Goal: Task Accomplishment & Management: Complete application form

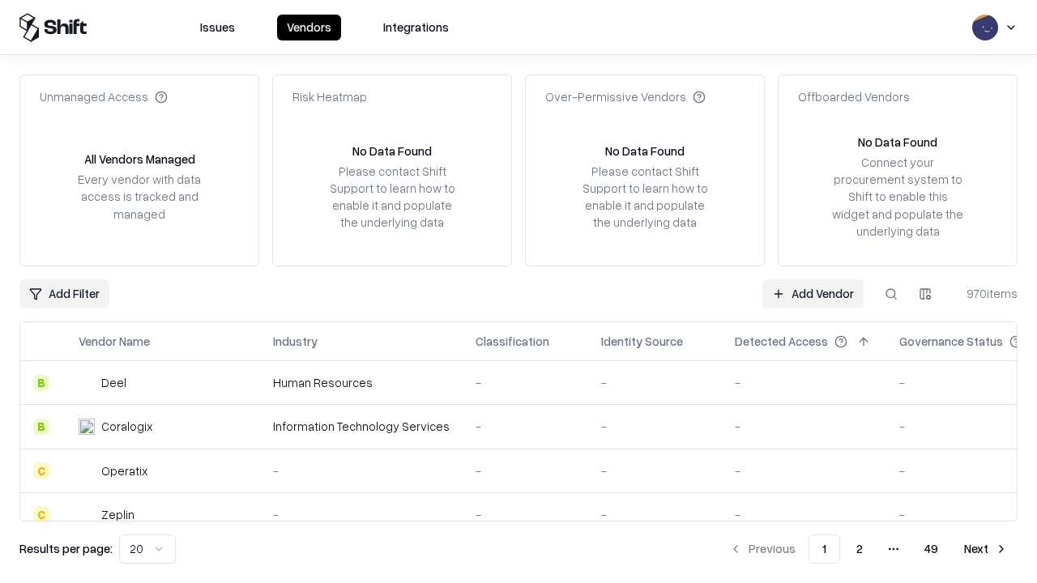
click at [813, 293] on link "Add Vendor" at bounding box center [812, 293] width 101 height 29
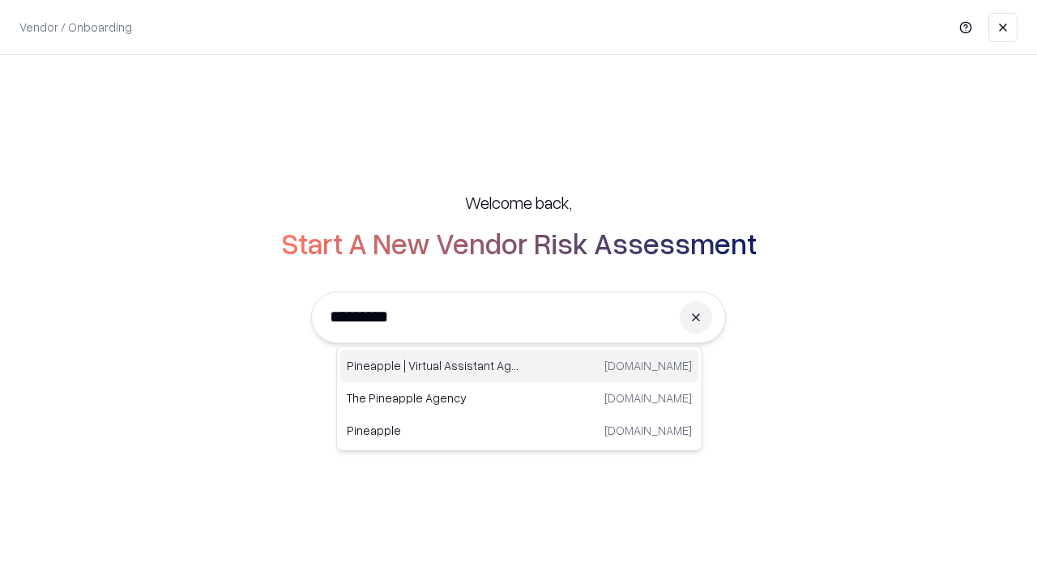
click at [519, 366] on div "Pineapple | Virtual Assistant Agency [DOMAIN_NAME]" at bounding box center [519, 366] width 358 height 32
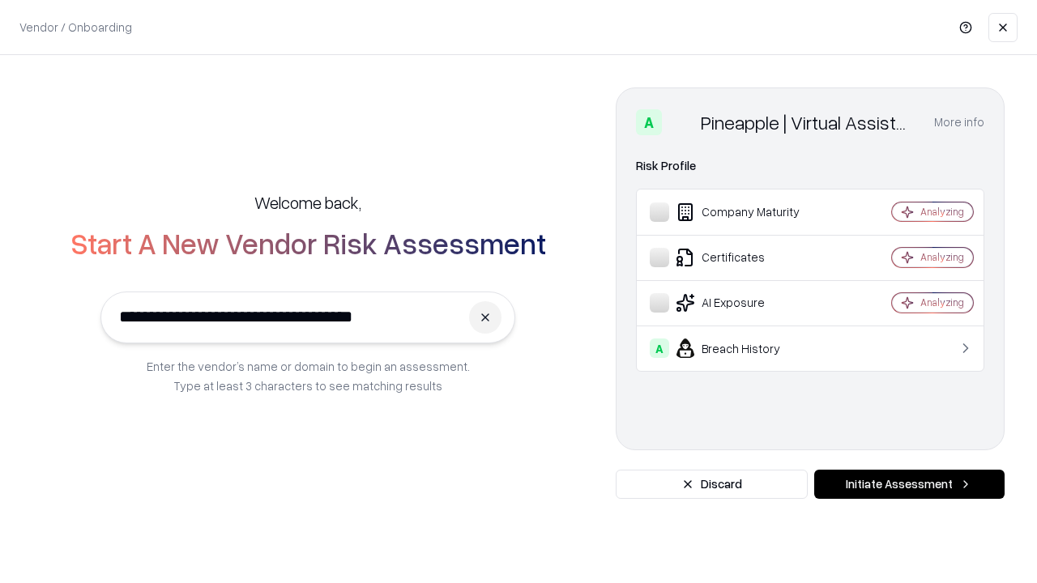
type input "**********"
click at [909, 484] on button "Initiate Assessment" at bounding box center [909, 484] width 190 height 29
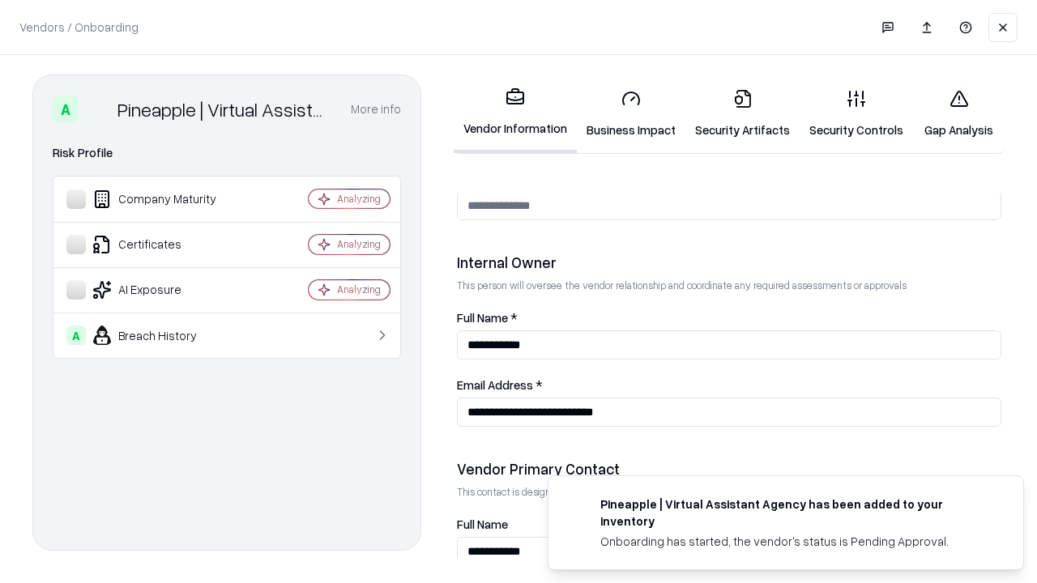
scroll to position [839, 0]
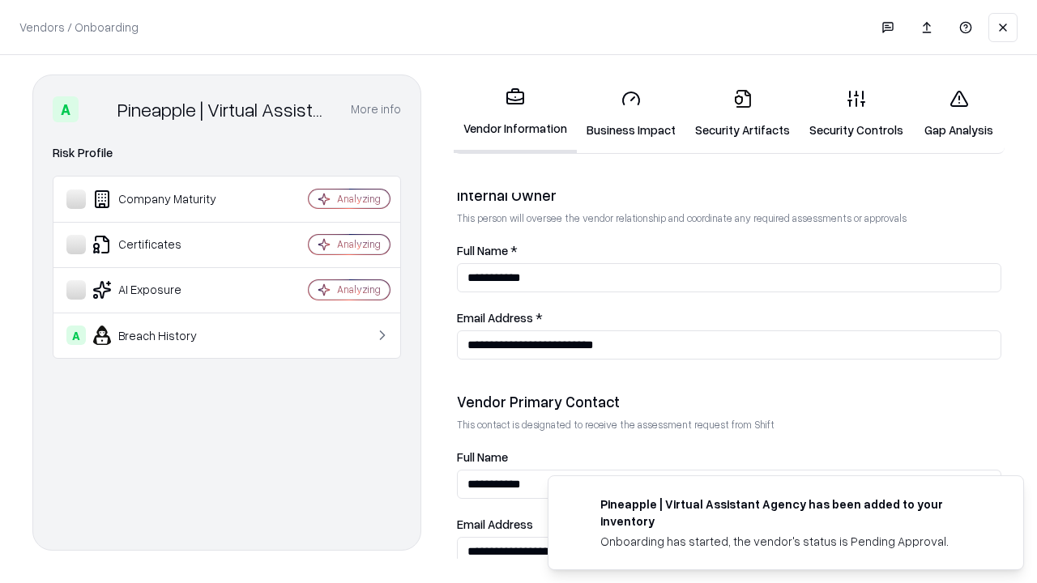
click at [631, 113] on link "Business Impact" at bounding box center [631, 113] width 109 height 75
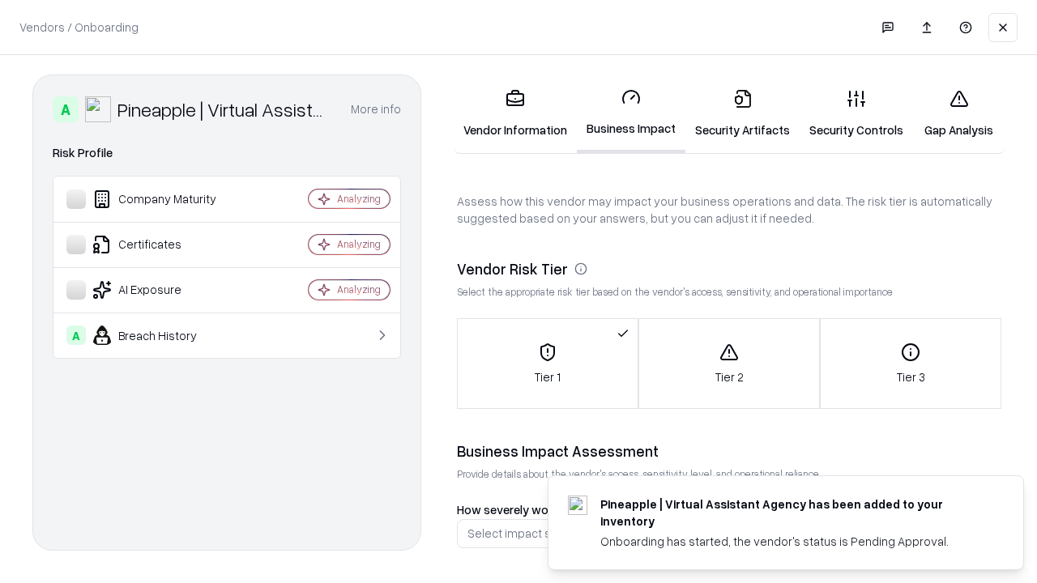
click at [742, 113] on link "Security Artifacts" at bounding box center [742, 113] width 114 height 75
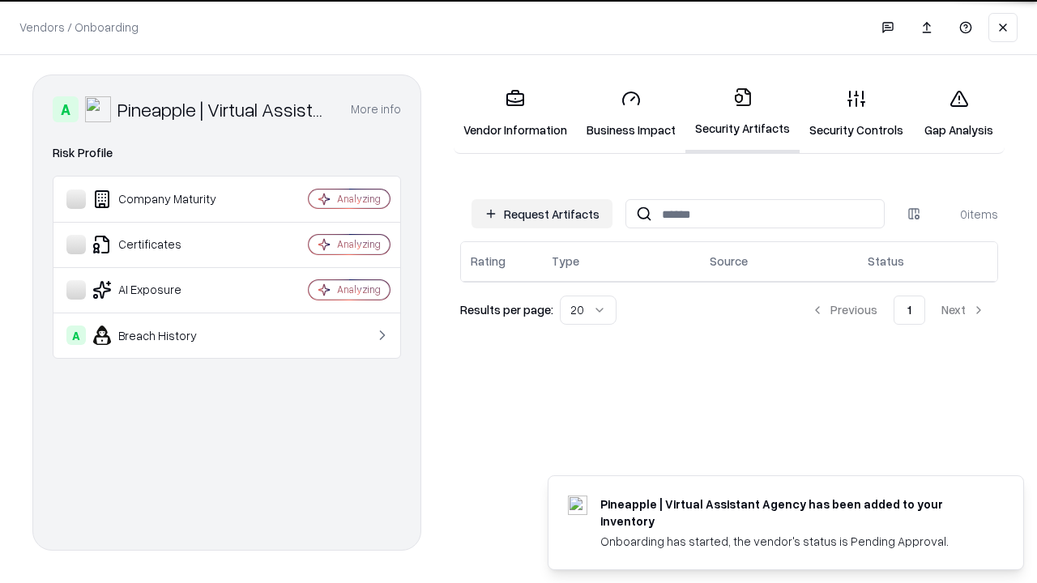
click at [542, 213] on button "Request Artifacts" at bounding box center [541, 213] width 141 height 29
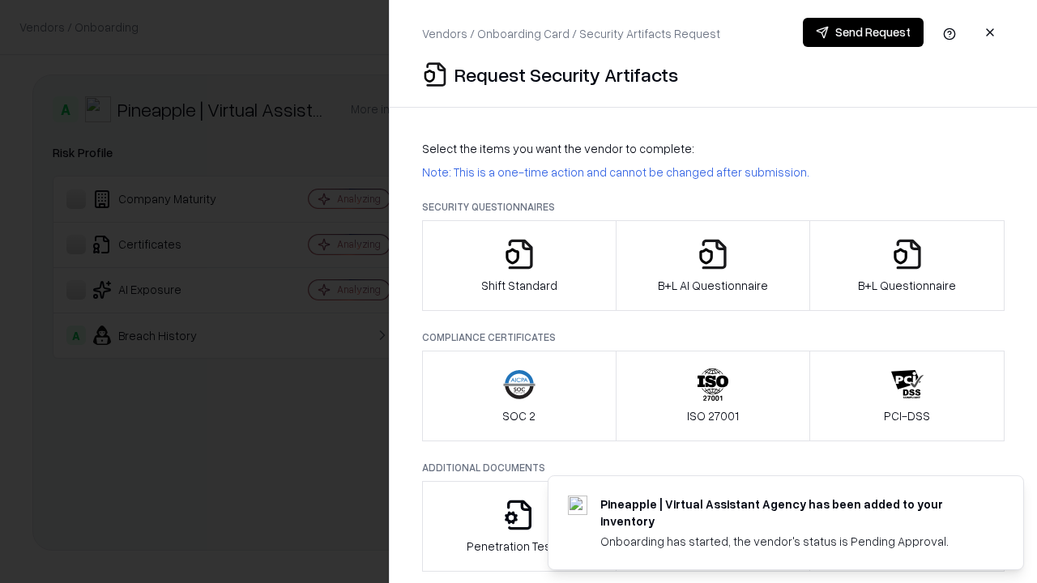
click at [518, 266] on icon "button" at bounding box center [519, 254] width 32 height 32
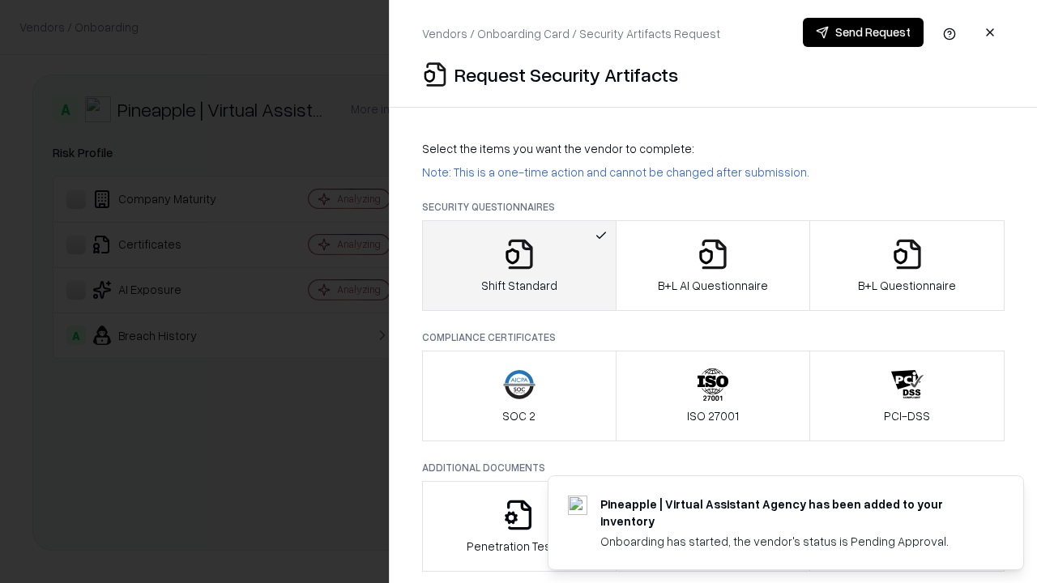
click at [863, 32] on button "Send Request" at bounding box center [863, 32] width 121 height 29
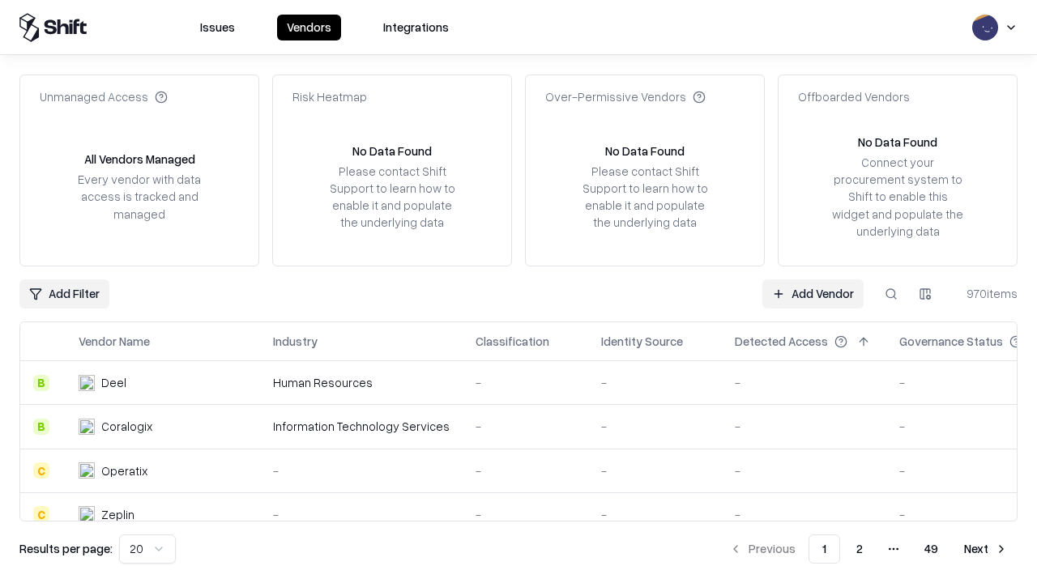
click at [891, 293] on button at bounding box center [891, 293] width 29 height 29
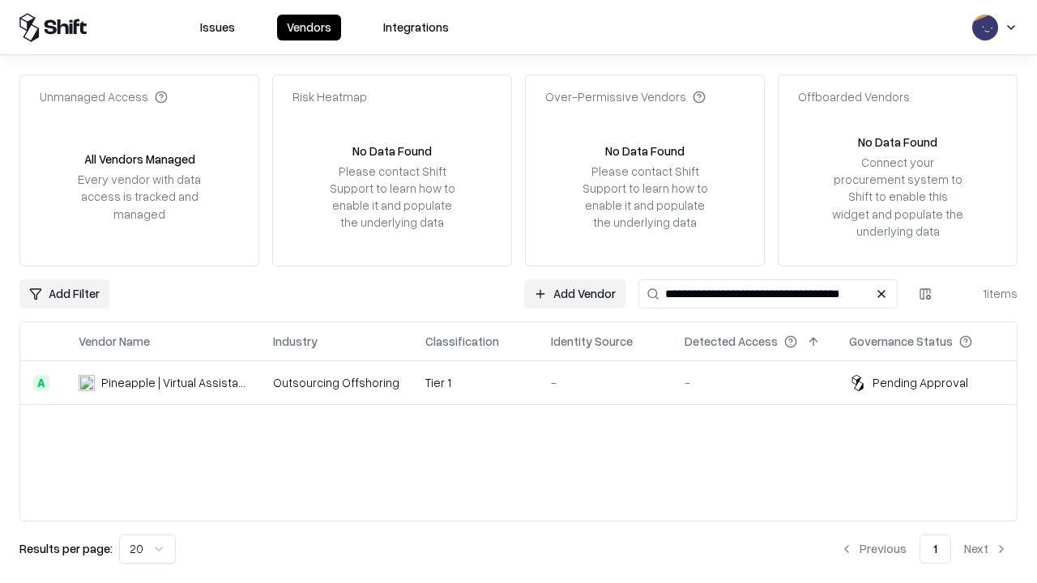
type input "**********"
click at [528, 382] on td "Tier 1" at bounding box center [475, 383] width 126 height 44
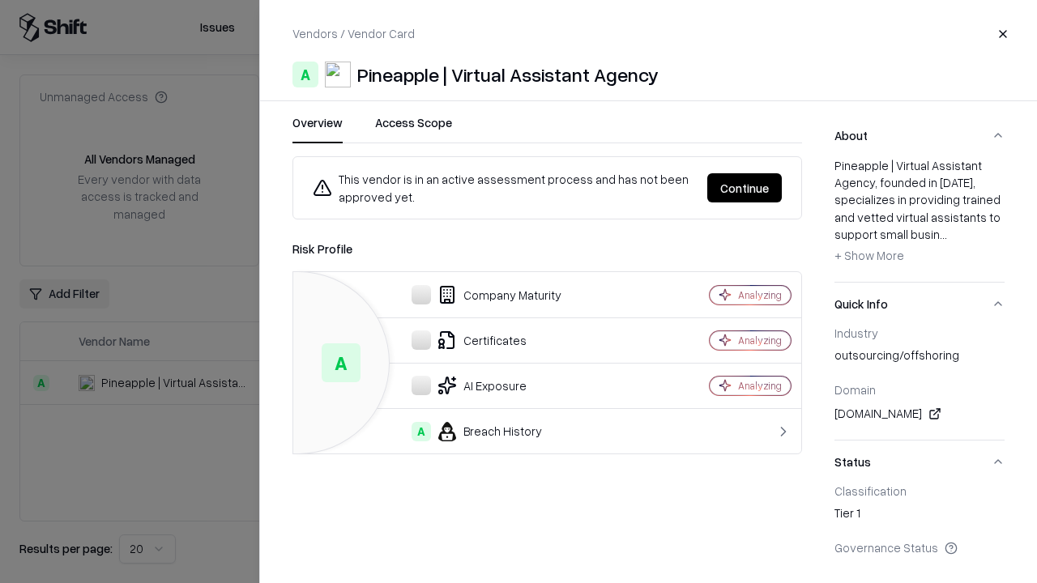
click at [744, 188] on button "Continue" at bounding box center [744, 187] width 75 height 29
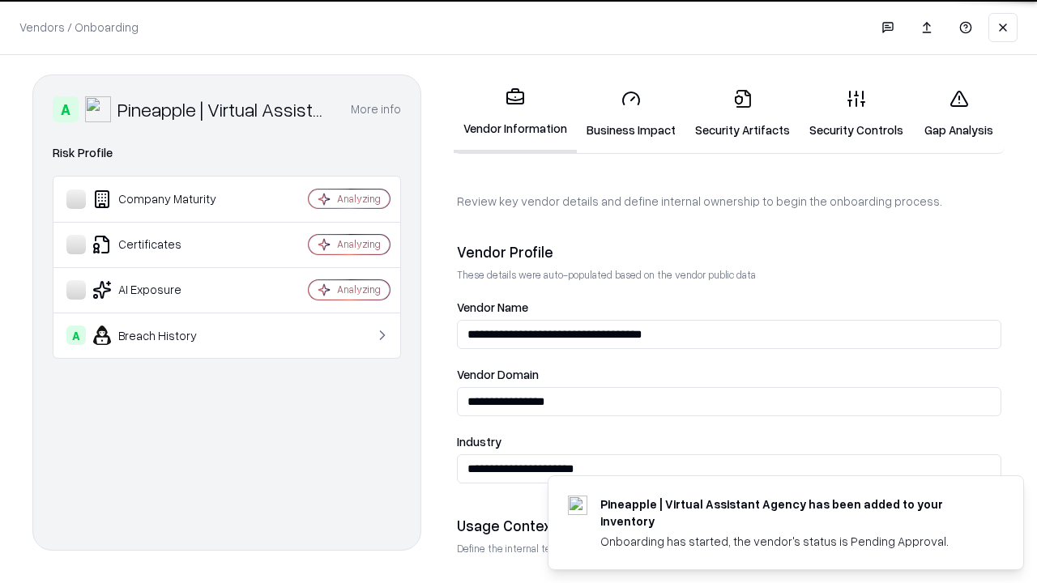
click at [742, 113] on link "Security Artifacts" at bounding box center [742, 113] width 114 height 75
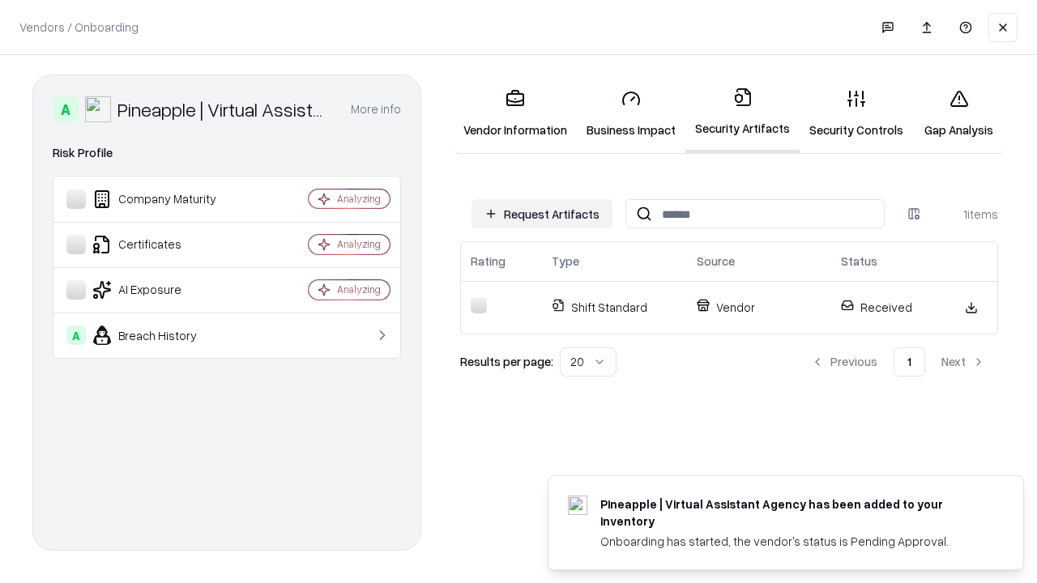
click at [958, 113] on link "Gap Analysis" at bounding box center [959, 113] width 92 height 75
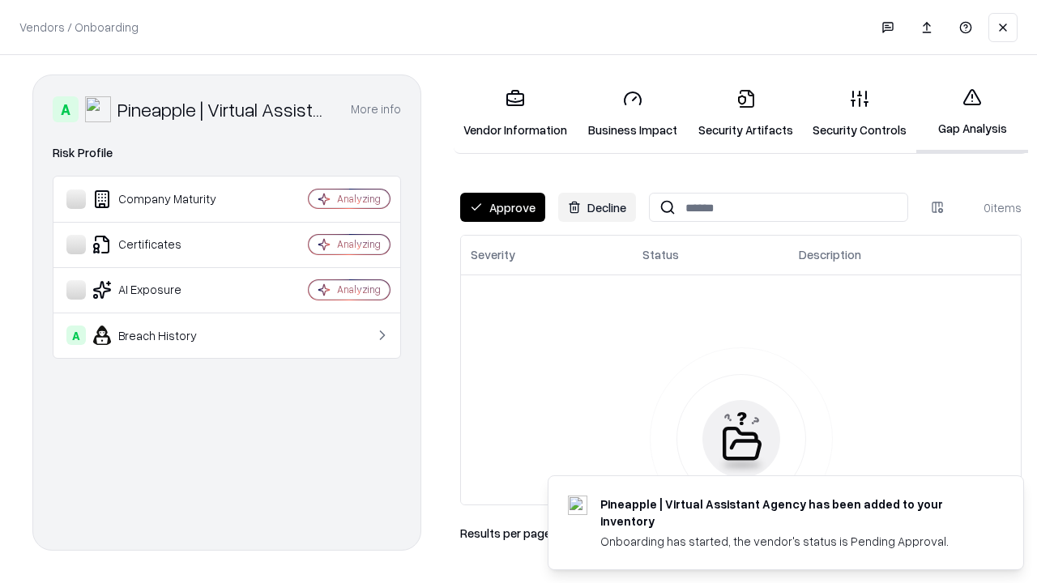
click at [502, 207] on button "Approve" at bounding box center [502, 207] width 85 height 29
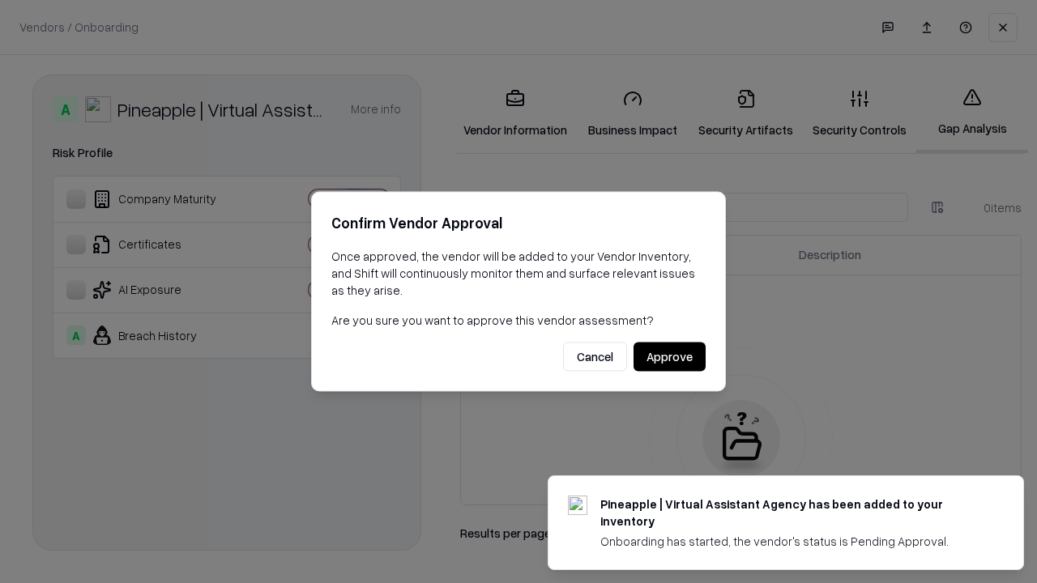
click at [669, 356] on button "Approve" at bounding box center [670, 357] width 72 height 29
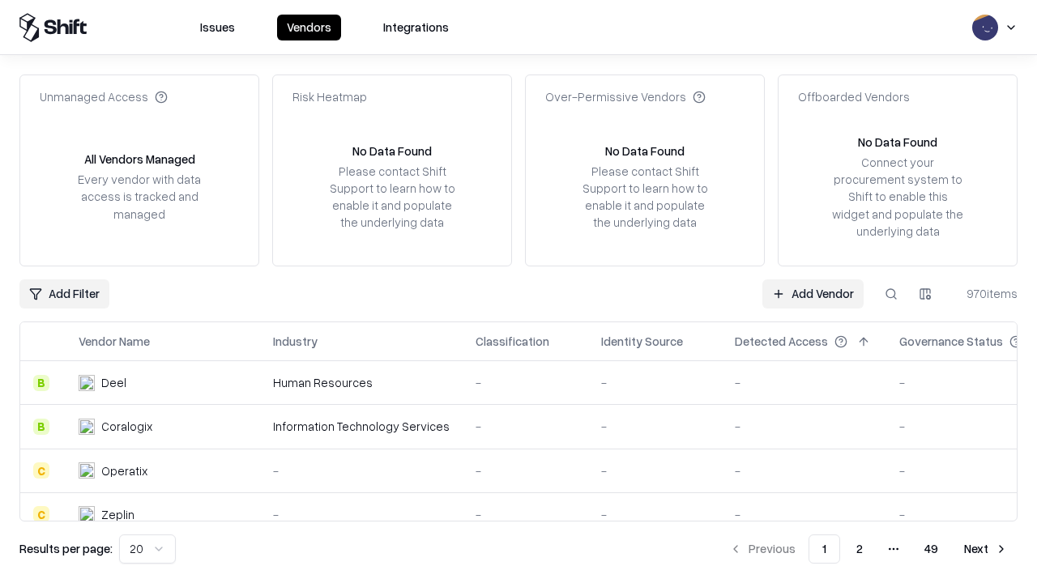
type input "**********"
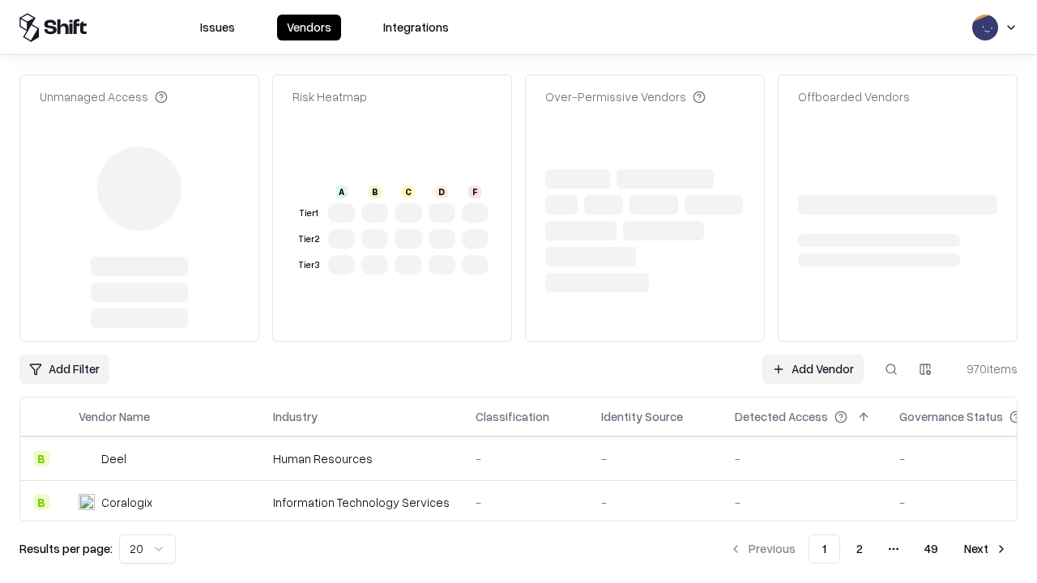
click at [813, 355] on link "Add Vendor" at bounding box center [812, 369] width 101 height 29
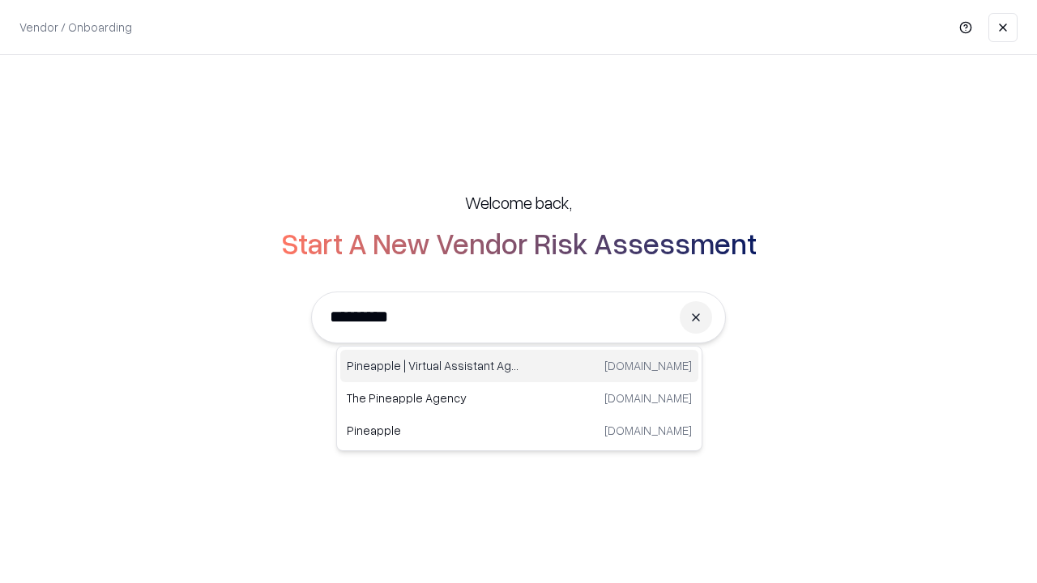
click at [519, 366] on div "Pineapple | Virtual Assistant Agency [DOMAIN_NAME]" at bounding box center [519, 366] width 358 height 32
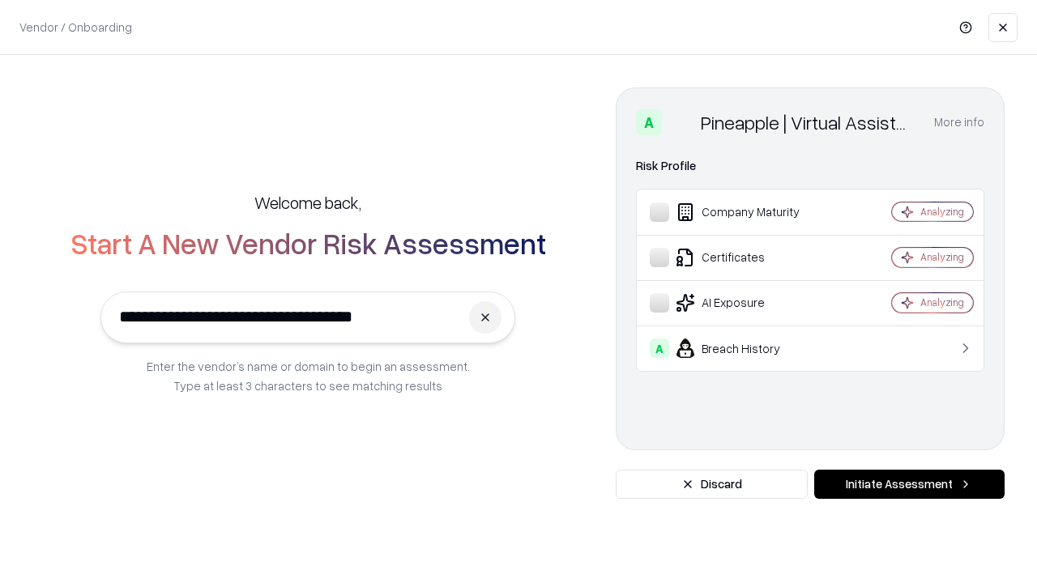
type input "**********"
click at [909, 484] on button "Initiate Assessment" at bounding box center [909, 484] width 190 height 29
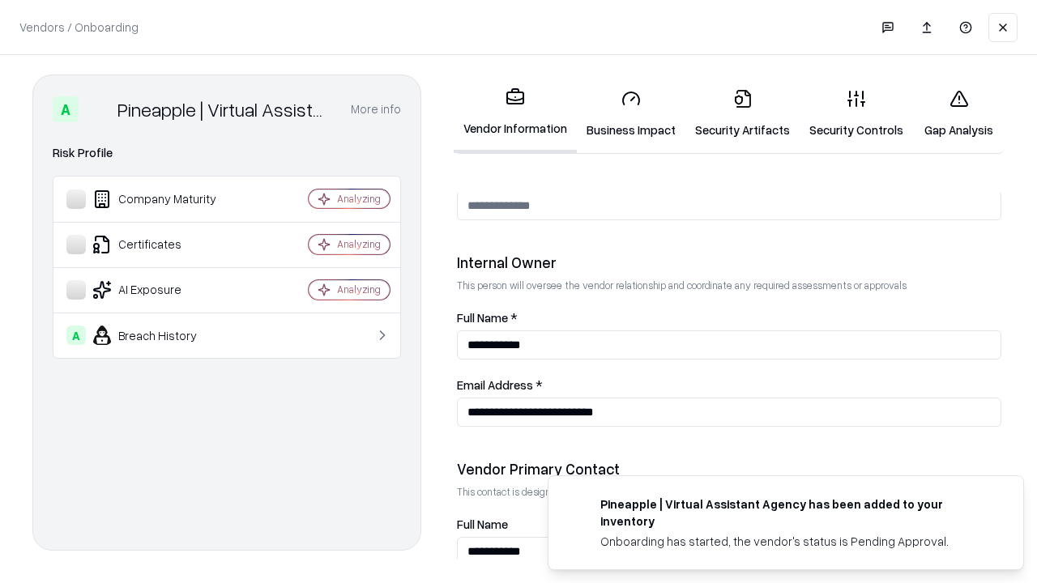
scroll to position [839, 0]
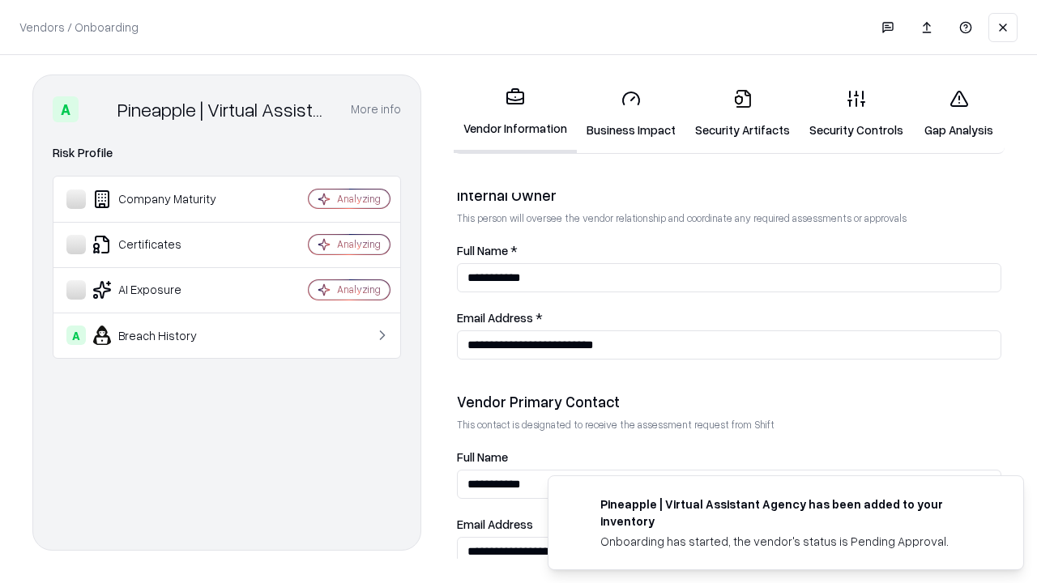
click at [958, 113] on link "Gap Analysis" at bounding box center [959, 113] width 92 height 75
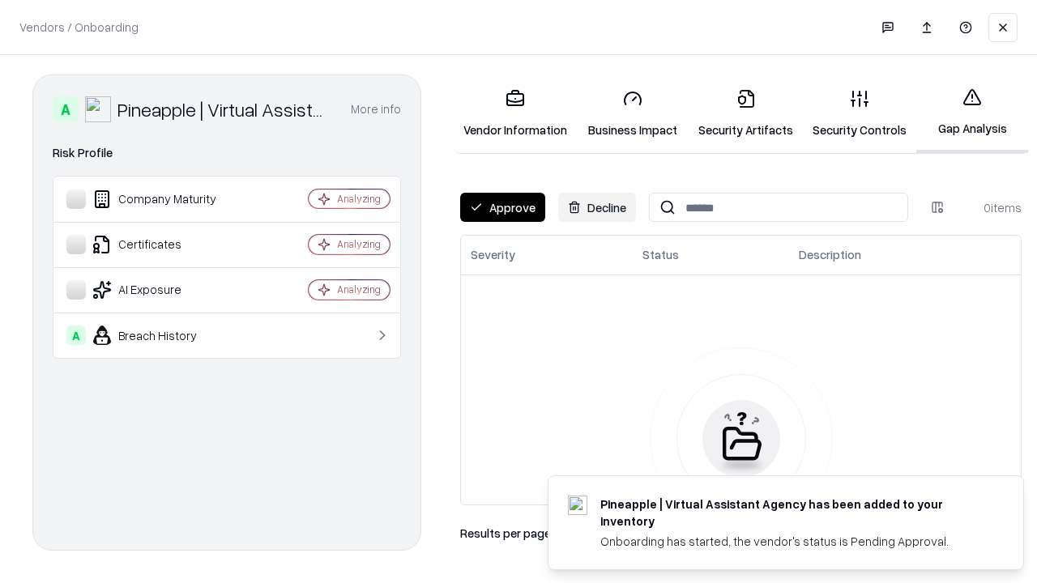
click at [502, 207] on button "Approve" at bounding box center [502, 207] width 85 height 29
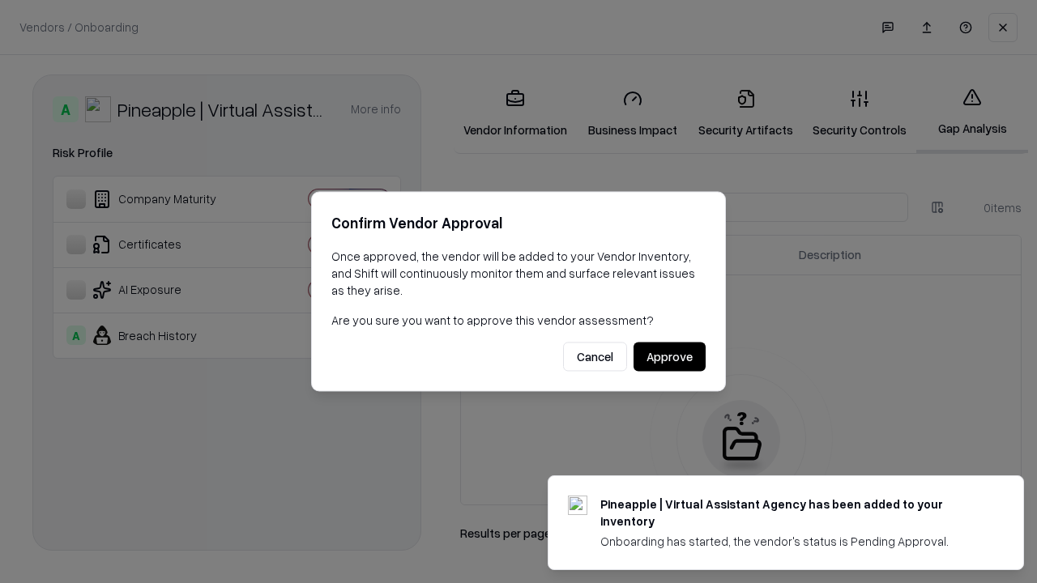
click at [669, 356] on button "Approve" at bounding box center [670, 357] width 72 height 29
